Goal: Task Accomplishment & Management: Manage account settings

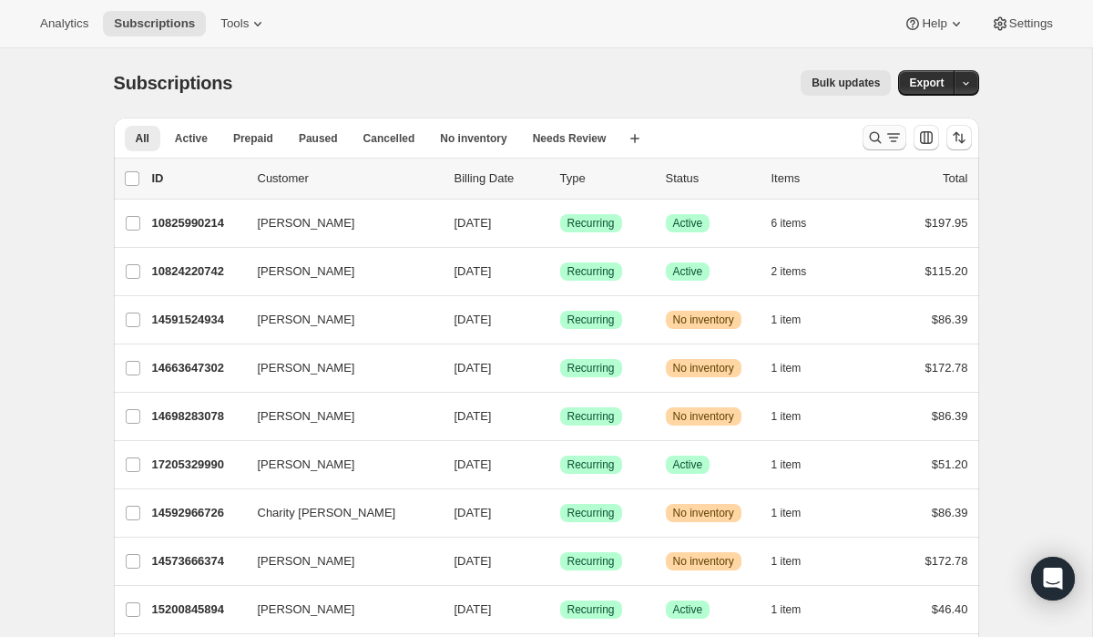
click at [872, 136] on icon "Search and filter results" at bounding box center [875, 137] width 18 height 18
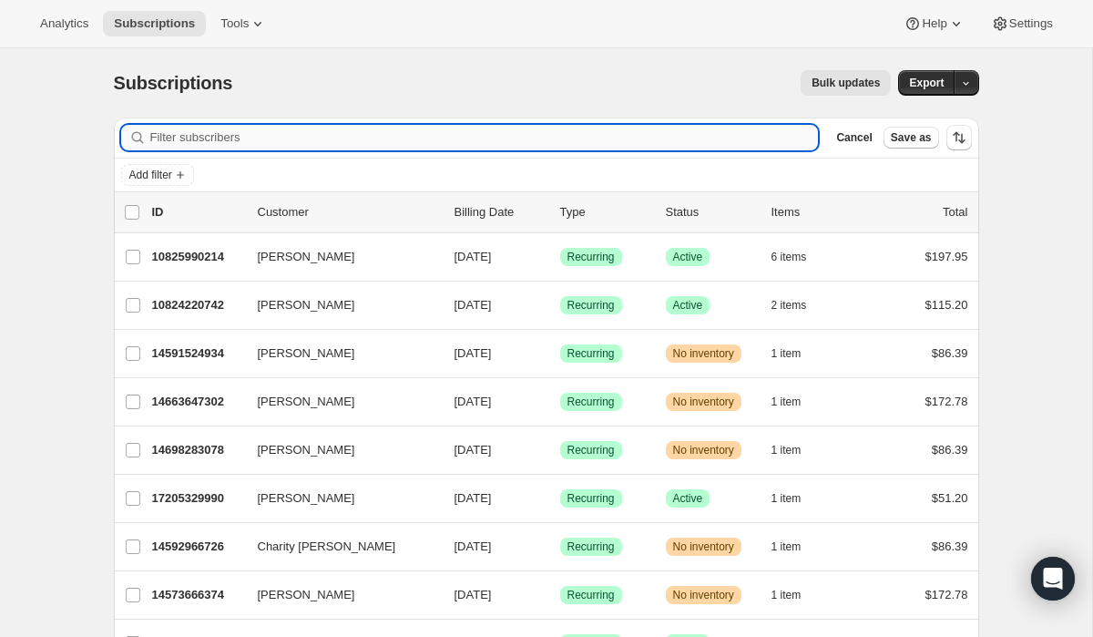
click at [640, 138] on input "Filter subscribers" at bounding box center [484, 137] width 668 height 25
paste input "[EMAIL_ADDRESS][DOMAIN_NAME]"
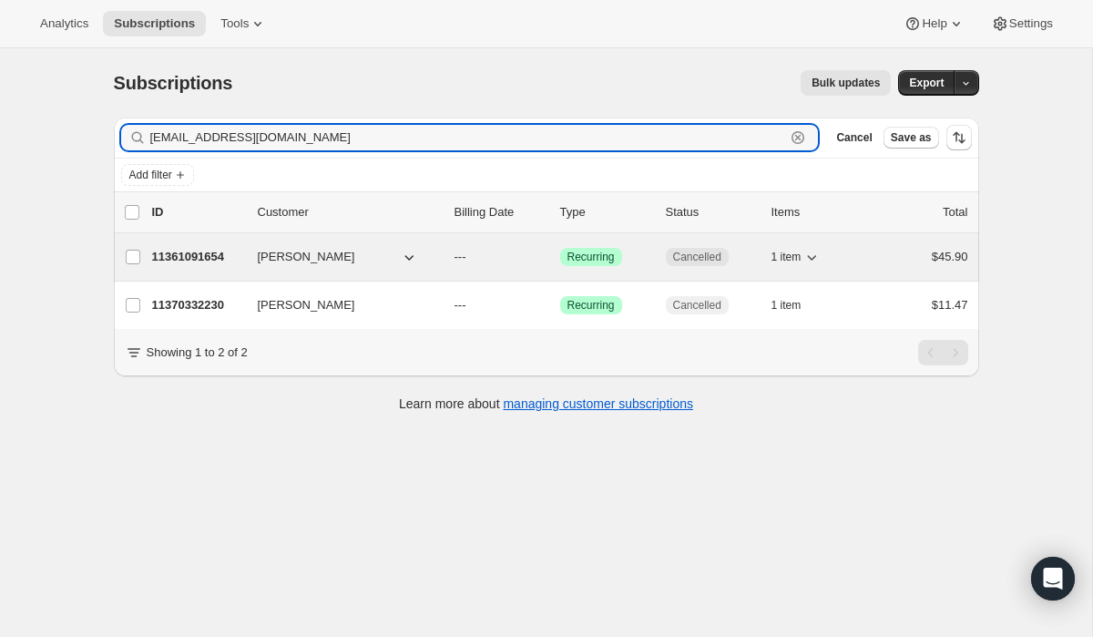
type input "[EMAIL_ADDRESS][DOMAIN_NAME]"
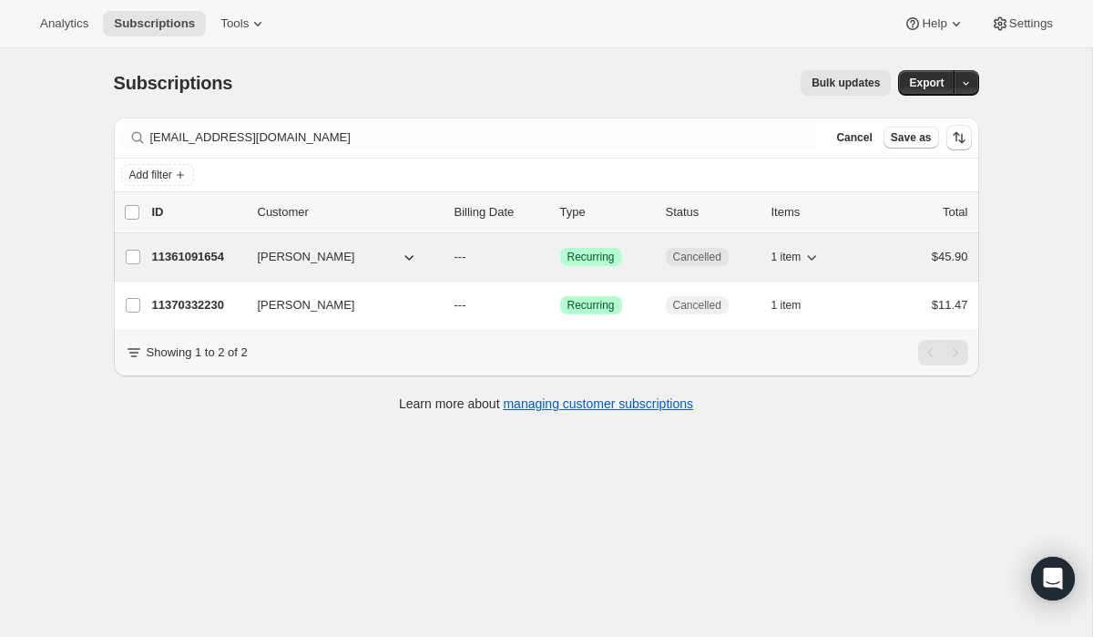
click at [331, 254] on span "[PERSON_NAME]" at bounding box center [306, 257] width 97 height 18
click at [210, 255] on p "11361091654" at bounding box center [197, 257] width 91 height 18
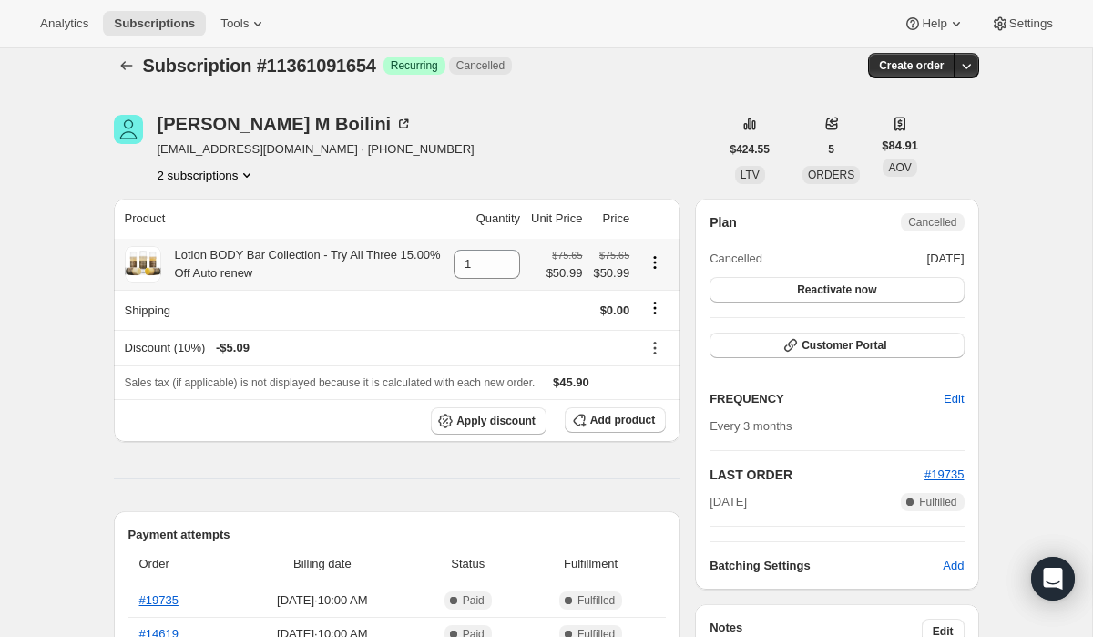
scroll to position [12, 0]
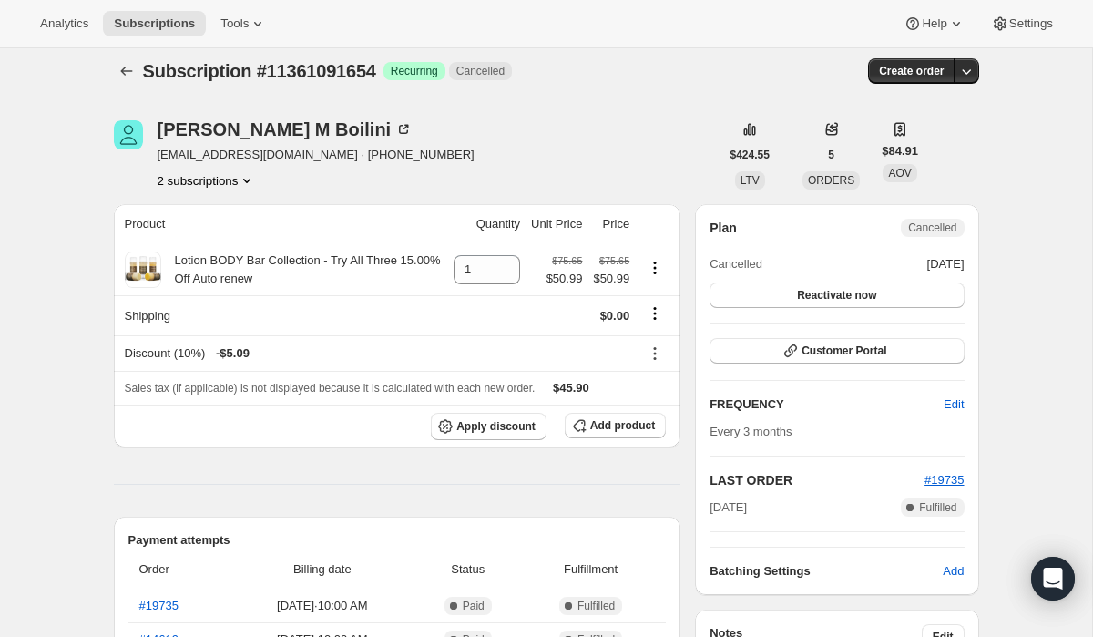
click at [216, 183] on button "2 subscriptions" at bounding box center [207, 180] width 99 height 18
click at [214, 241] on span "11370332230" at bounding box center [179, 246] width 73 height 14
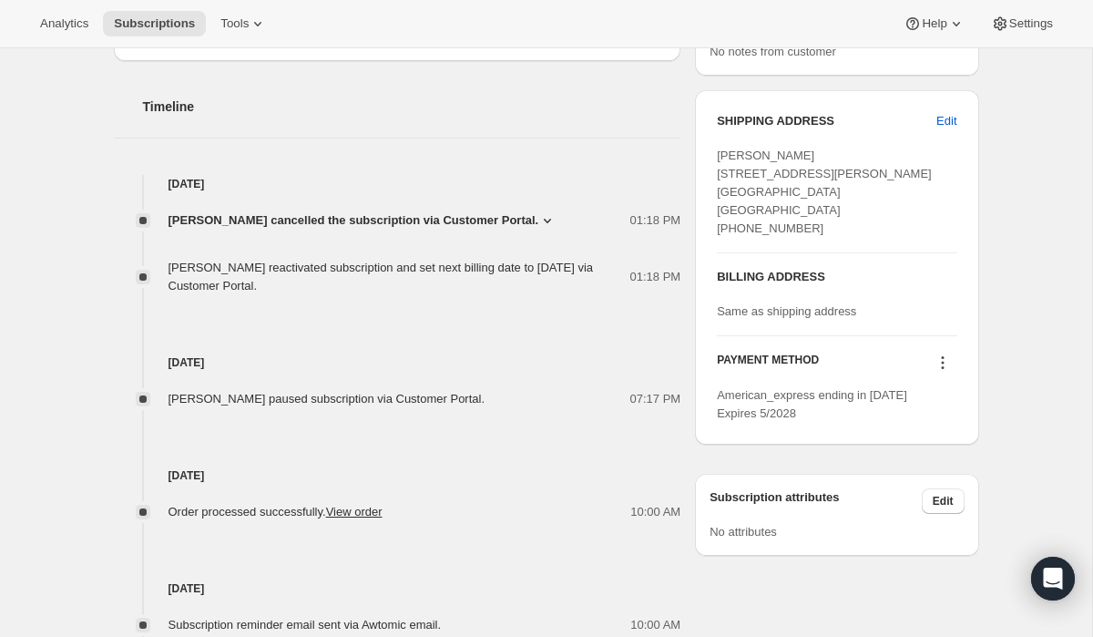
scroll to position [616, 0]
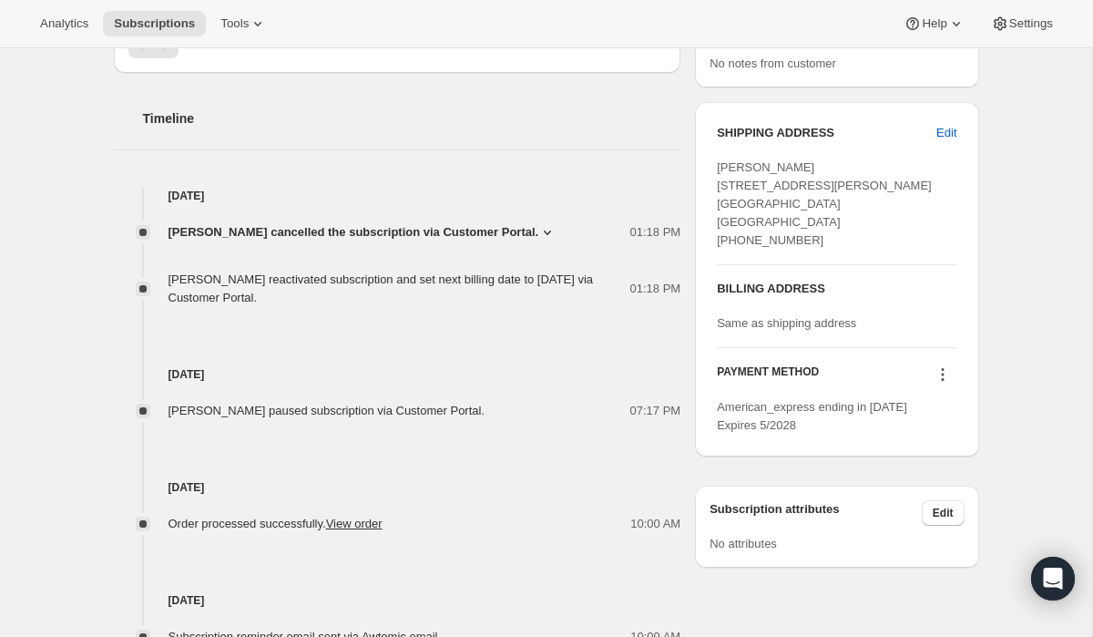
click at [940, 372] on icon at bounding box center [942, 374] width 18 height 18
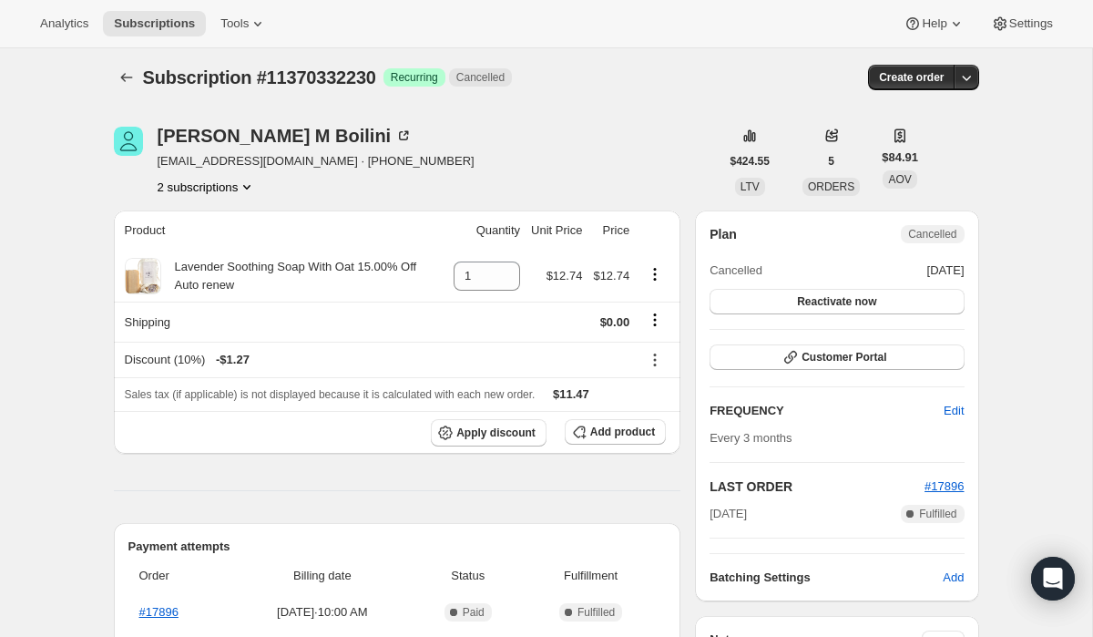
scroll to position [0, 0]
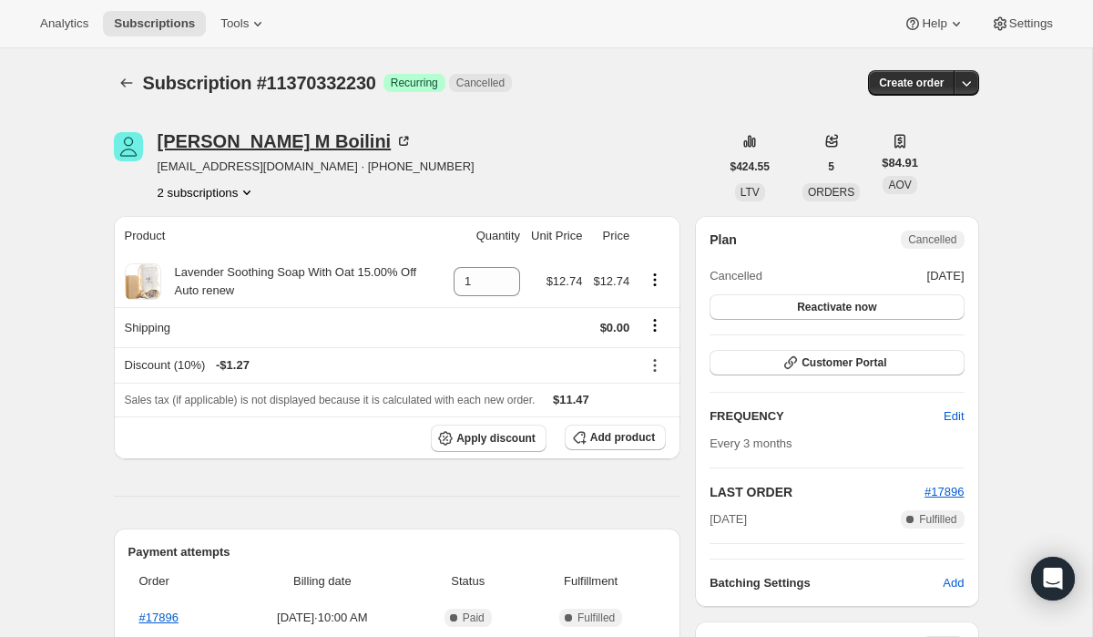
click at [287, 138] on div "[PERSON_NAME]" at bounding box center [286, 141] width 256 height 18
